Goal: Transaction & Acquisition: Book appointment/travel/reservation

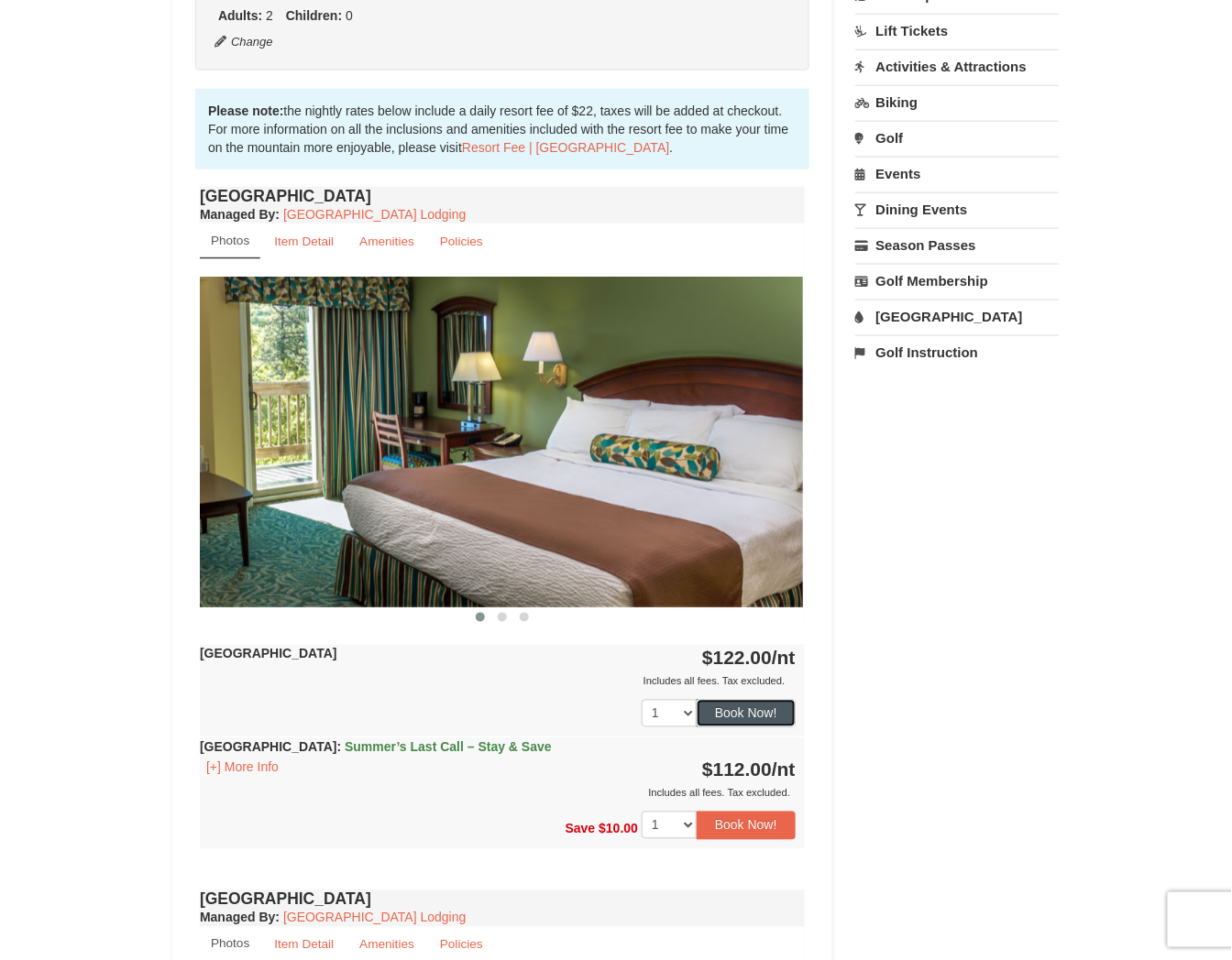
click at [734, 706] on button "Book Now!" at bounding box center [746, 714] width 99 height 27
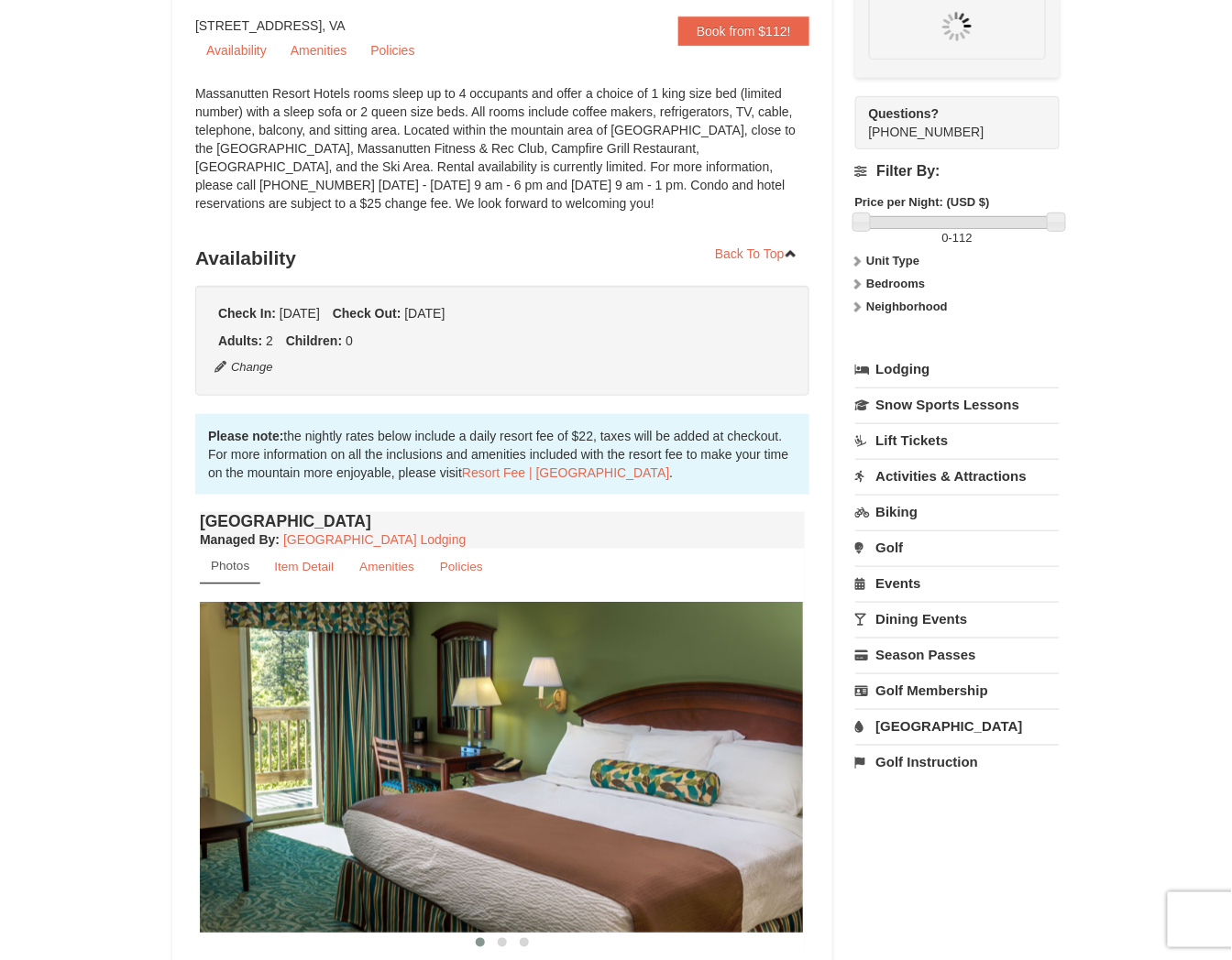
scroll to position [160, 0]
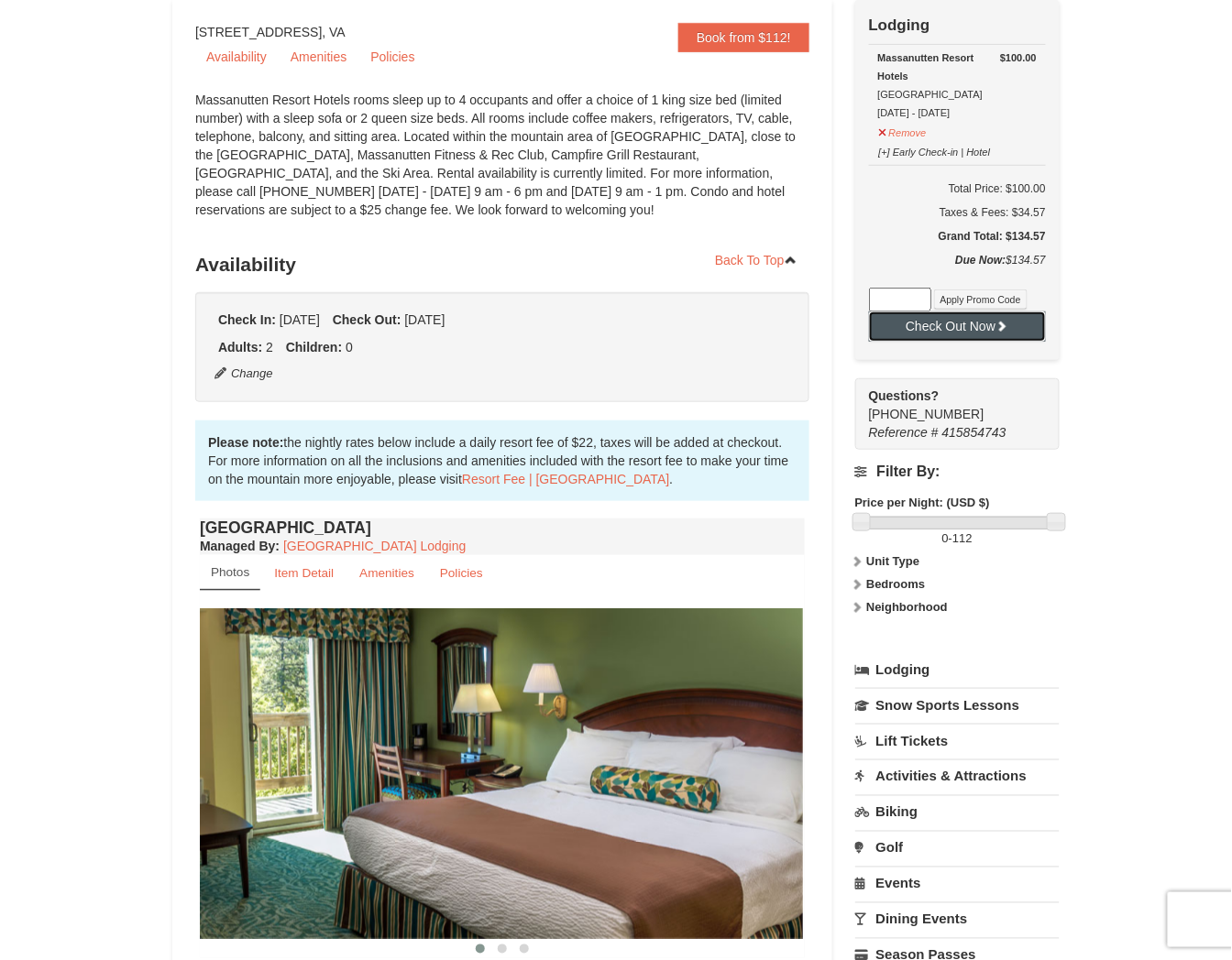
click at [949, 333] on button "Check Out Now" at bounding box center [957, 326] width 177 height 29
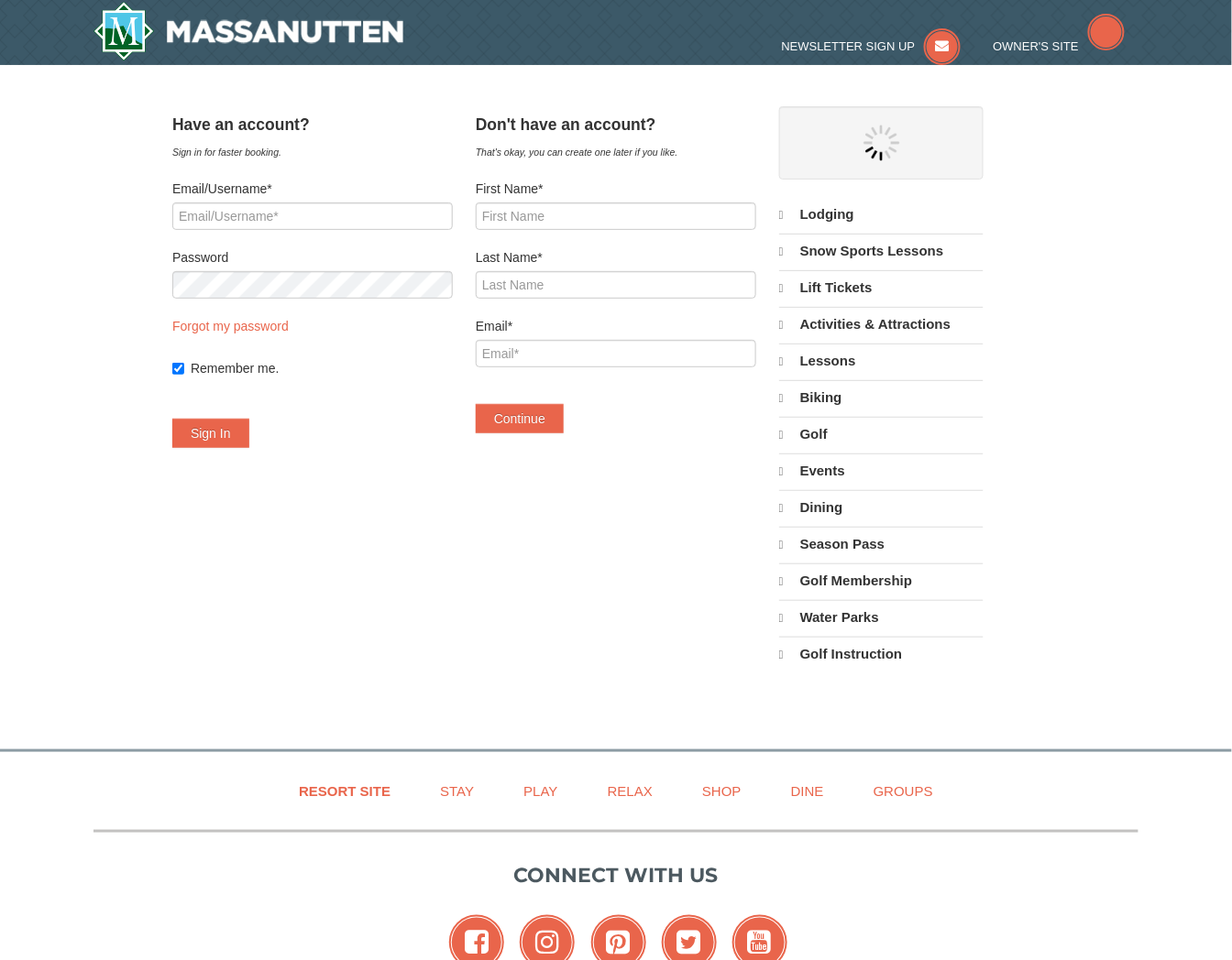
select select "9"
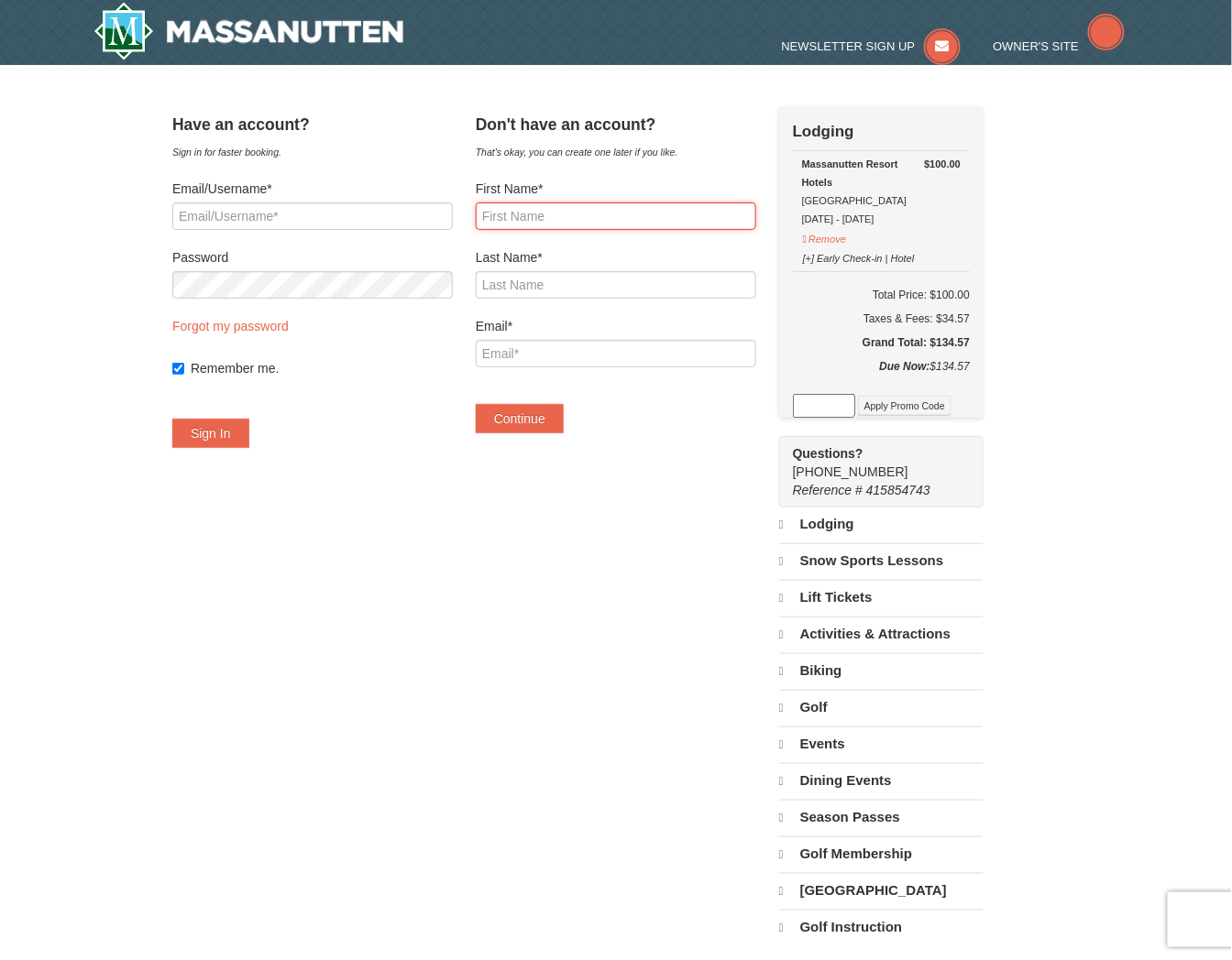
click at [605, 226] on input "First Name*" at bounding box center [615, 216] width 280 height 27
click at [943, 217] on div "Massanutten Resort Hotels Hotel King Room 9/3/2025 - 9/4/2025" at bounding box center [881, 192] width 158 height 74
click at [970, 291] on h6 "Total Price: $100.00" at bounding box center [881, 295] width 177 height 18
copy h6 "100.00"
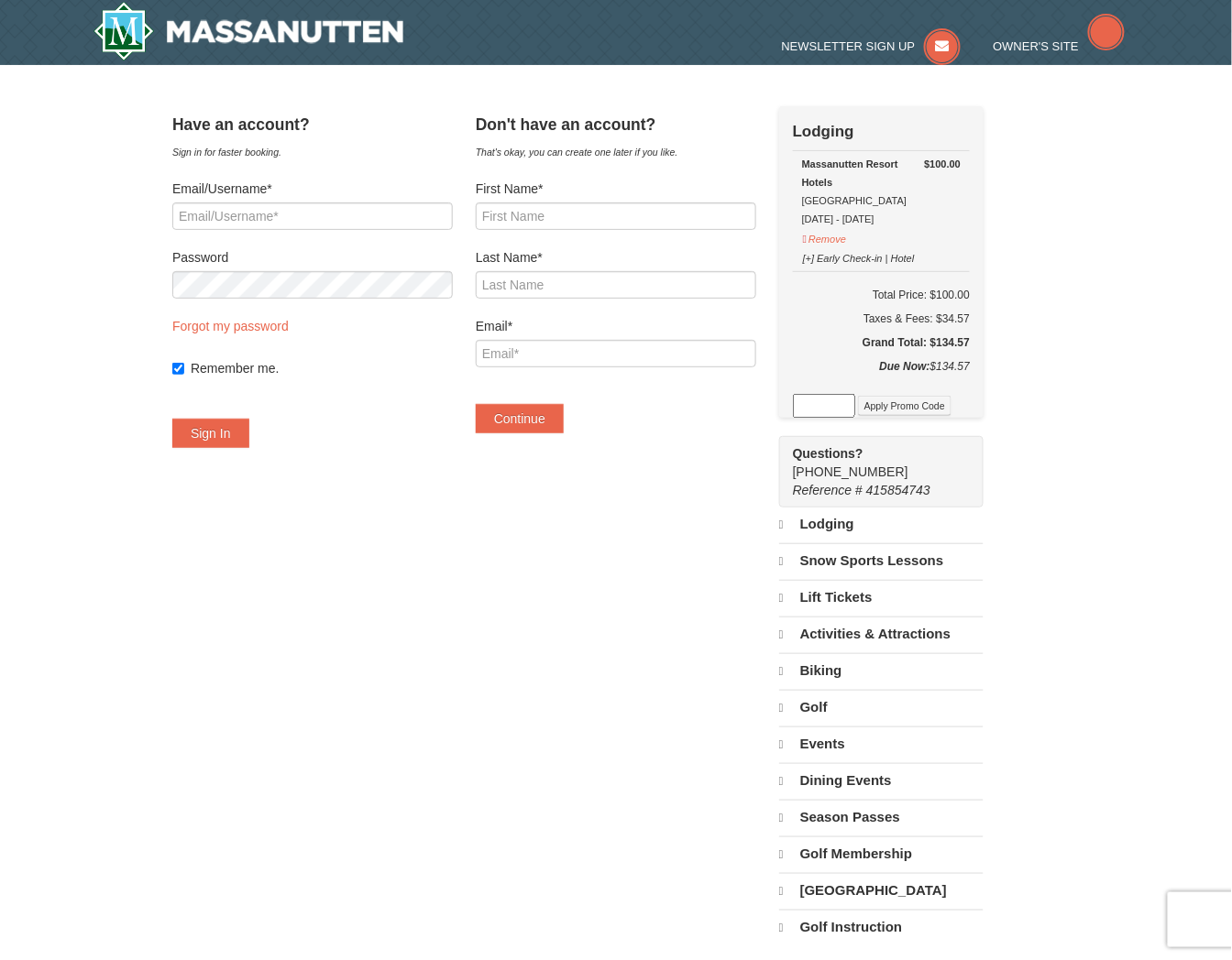
click at [970, 317] on div "Taxes & Fees: $34.57" at bounding box center [881, 318] width 177 height 18
copy div "34.57"
